Goal: Navigation & Orientation: Go to known website

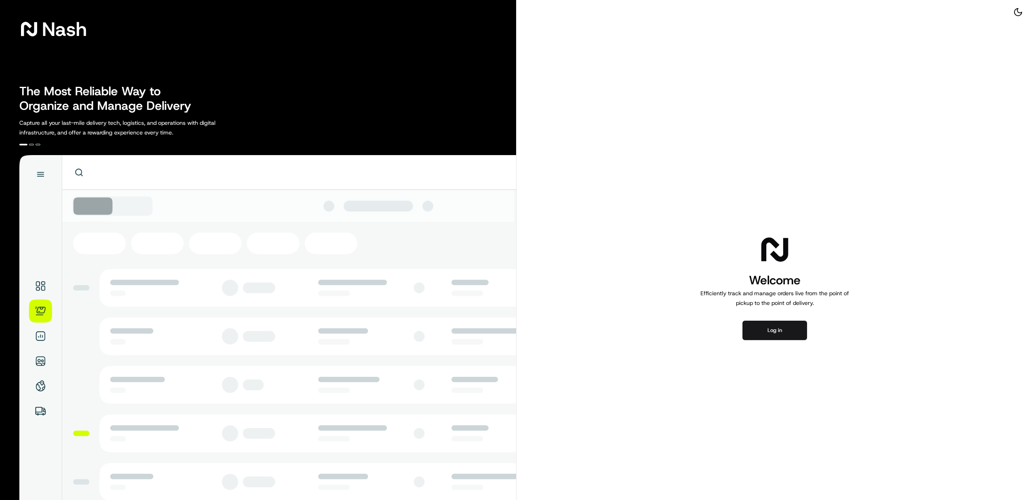
click at [764, 335] on button "Log in" at bounding box center [775, 329] width 65 height 19
